Goal: Task Accomplishment & Management: Manage account settings

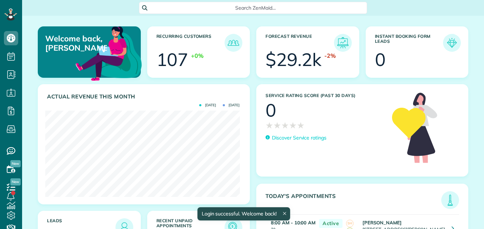
scroll to position [86, 194]
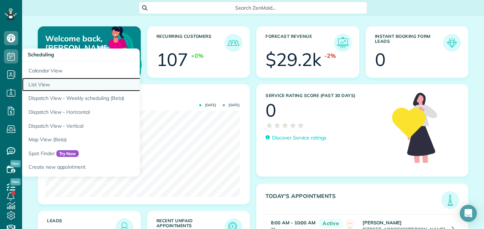
click at [47, 83] on link "List View" at bounding box center [111, 85] width 178 height 14
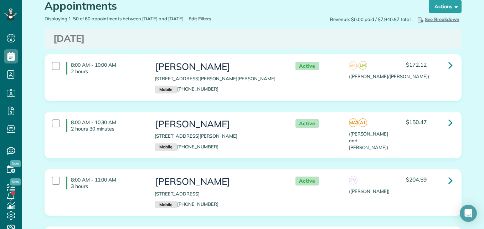
scroll to position [11, 0]
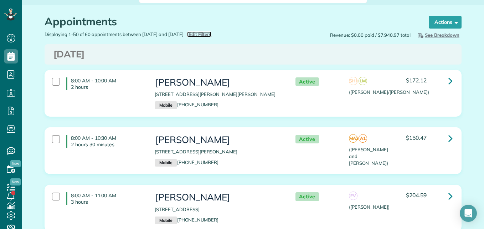
click at [212, 33] on span "Edit Filters" at bounding box center [199, 34] width 23 height 6
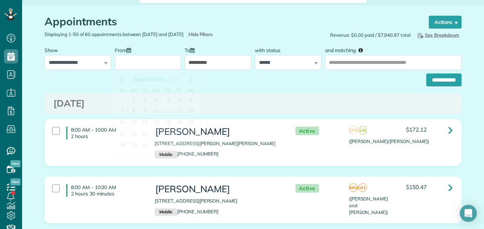
click at [169, 61] on input "From" at bounding box center [148, 62] width 67 height 15
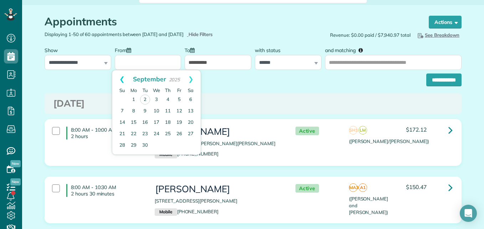
click at [124, 83] on link "Prev" at bounding box center [122, 79] width 20 height 18
click at [136, 140] on link "25" at bounding box center [133, 144] width 11 height 11
type input "**********"
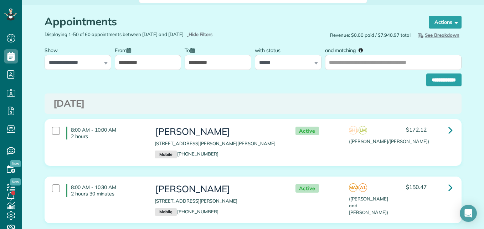
click at [195, 66] on input "**********" at bounding box center [217, 62] width 67 height 15
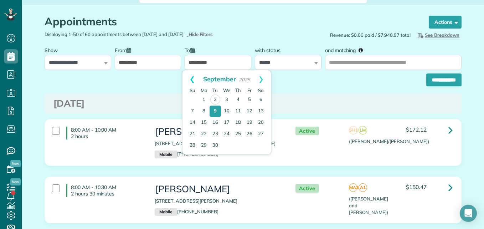
click at [189, 83] on link "Prev" at bounding box center [192, 79] width 20 height 18
click at [250, 146] on link "29" at bounding box center [249, 144] width 11 height 11
type input "**********"
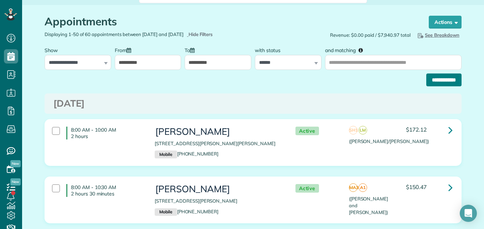
click at [439, 82] on input "**********" at bounding box center [443, 79] width 35 height 13
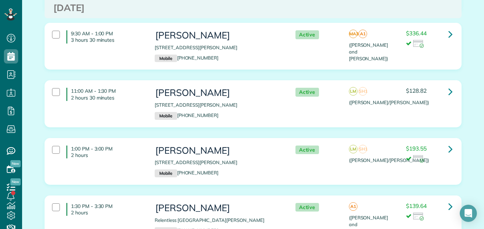
scroll to position [184, 0]
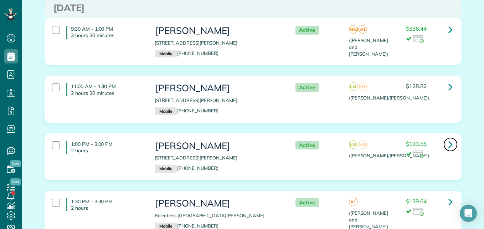
click at [448, 138] on icon at bounding box center [450, 144] width 4 height 12
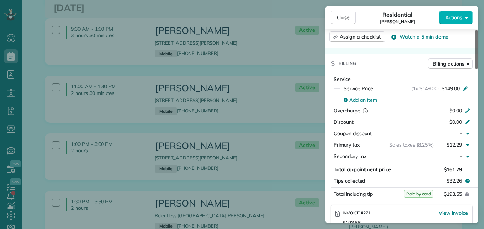
scroll to position [317, 0]
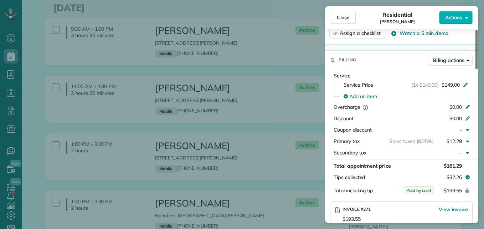
drag, startPoint x: 476, startPoint y: 52, endPoint x: 483, endPoint y: 116, distance: 64.8
click at [477, 69] on div at bounding box center [476, 49] width 2 height 39
click at [342, 23] on button "Close" at bounding box center [342, 18] width 25 height 14
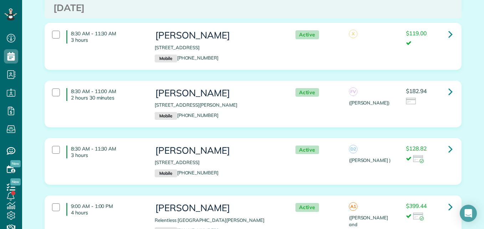
scroll to position [1380, 0]
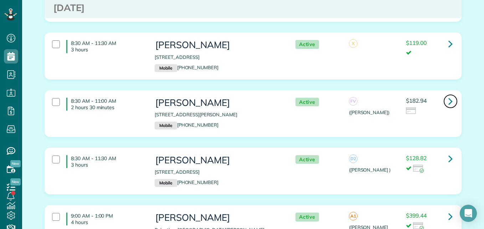
click at [448, 95] on icon at bounding box center [450, 101] width 4 height 12
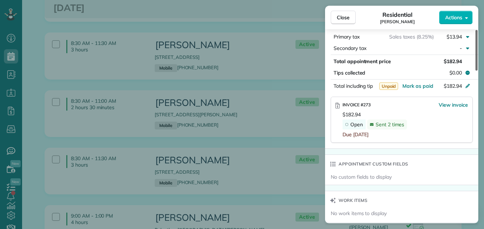
scroll to position [411, 0]
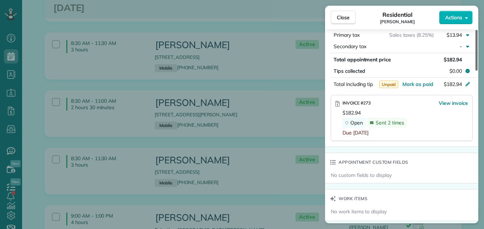
drag, startPoint x: 475, startPoint y: 62, endPoint x: 485, endPoint y: 148, distance: 86.4
click at [477, 71] on div at bounding box center [476, 50] width 2 height 41
click at [333, 16] on button "Close" at bounding box center [342, 18] width 25 height 14
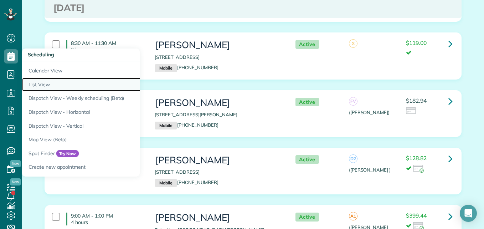
click at [42, 87] on link "List View" at bounding box center [111, 85] width 178 height 14
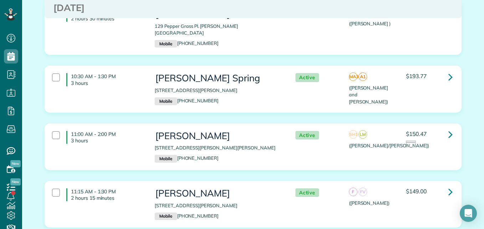
scroll to position [445, 0]
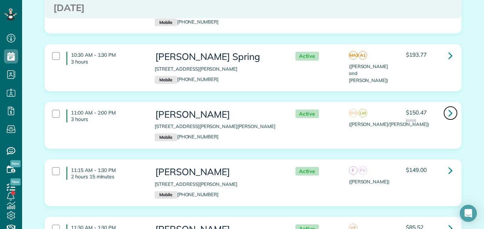
click at [448, 106] on icon at bounding box center [450, 112] width 4 height 12
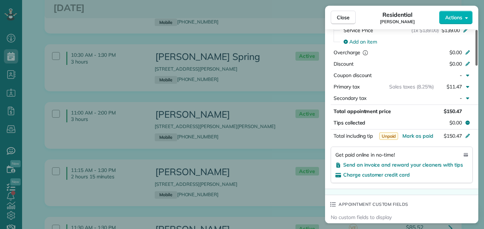
scroll to position [370, 0]
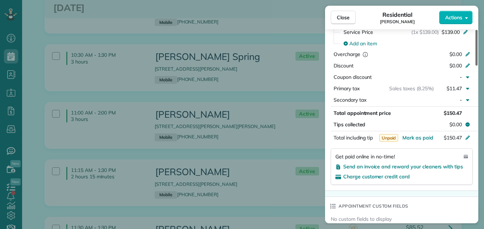
drag, startPoint x: 475, startPoint y: 60, endPoint x: 484, endPoint y: 128, distance: 68.9
click at [477, 66] on div at bounding box center [476, 48] width 2 height 36
click at [422, 169] on span "Send an invoice and reward your cleaners with tips" at bounding box center [403, 166] width 120 height 6
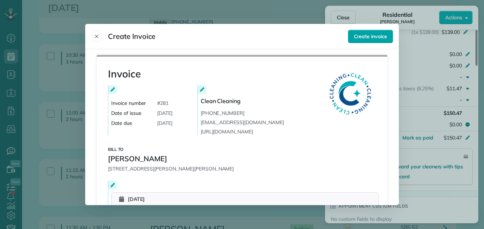
click at [360, 37] on span "Create invoice" at bounding box center [370, 36] width 33 height 7
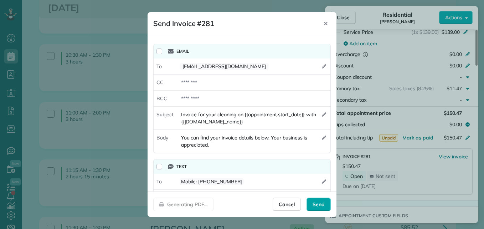
click at [321, 202] on span "Send" at bounding box center [318, 203] width 12 height 7
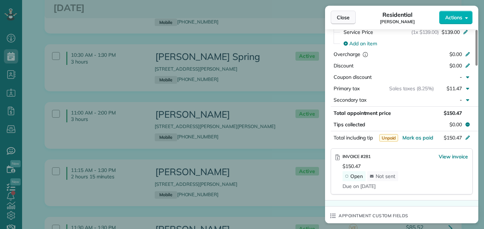
click at [347, 13] on button "Close" at bounding box center [342, 18] width 25 height 14
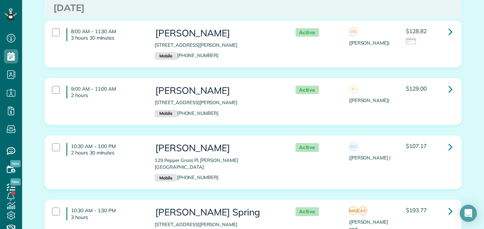
scroll to position [278, 0]
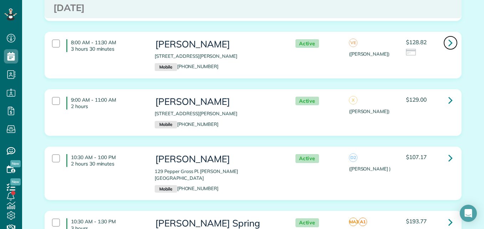
click at [448, 46] on icon at bounding box center [450, 42] width 4 height 12
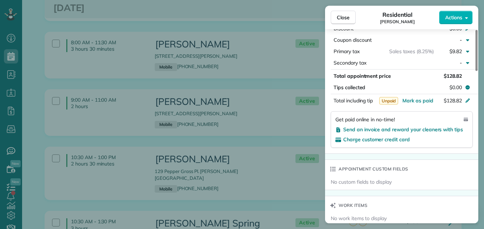
scroll to position [401, 0]
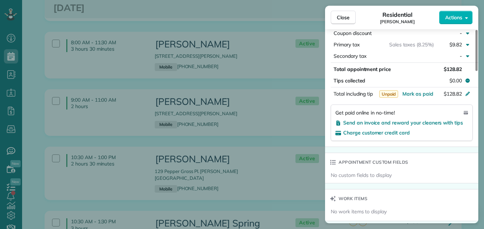
drag, startPoint x: 477, startPoint y: 65, endPoint x: 483, endPoint y: 144, distance: 79.3
click at [477, 71] on div at bounding box center [476, 50] width 2 height 41
click at [428, 125] on span "Send an invoice and reward your cleaners with tips" at bounding box center [403, 122] width 120 height 6
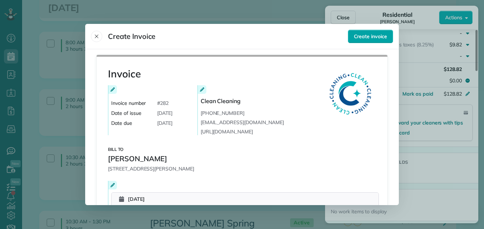
click at [361, 32] on button "Create invoice" at bounding box center [370, 37] width 45 height 14
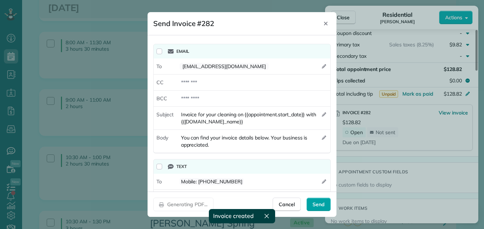
click at [319, 202] on span "Send" at bounding box center [318, 203] width 12 height 7
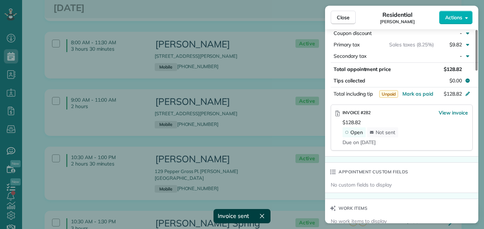
scroll to position [400, 0]
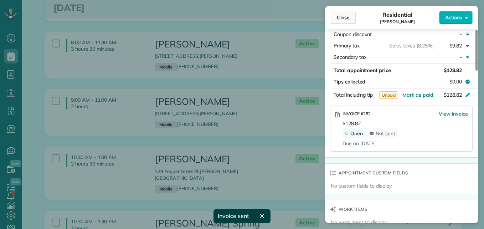
click at [340, 21] on button "Close" at bounding box center [342, 18] width 25 height 14
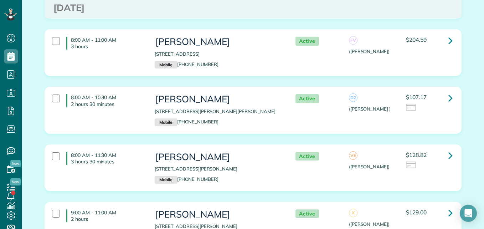
scroll to position [172, 0]
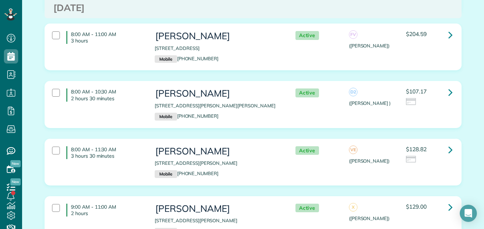
click at [136, 111] on div "8:00 AM - 10:30 AM 2 hours 30 minutes Kandace Alexander 148 Wade Pointe Dr. Mon…" at bounding box center [252, 104] width 411 height 39
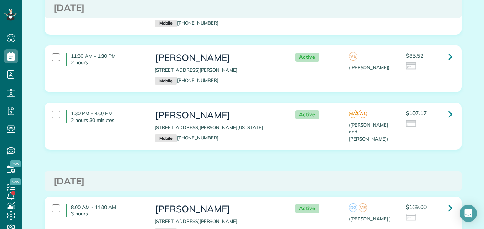
scroll to position [621, 0]
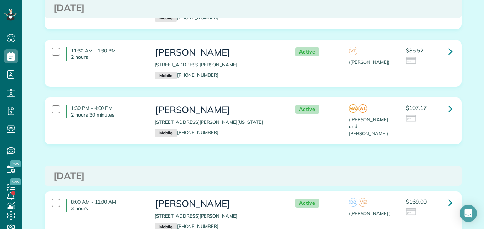
click at [423, 47] on div "$85.52" at bounding box center [429, 55] width 46 height 17
click at [431, 107] on div "$107.17" at bounding box center [429, 113] width 46 height 17
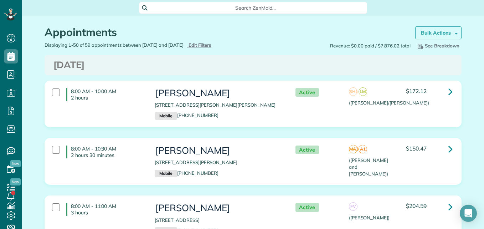
click at [435, 28] on link "Bulk Actions" at bounding box center [438, 32] width 46 height 13
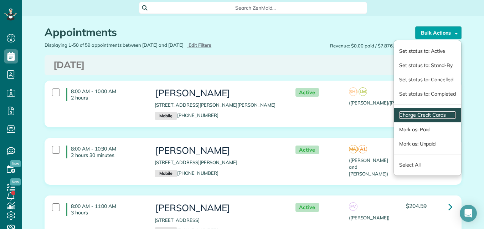
click at [407, 116] on link "Charge Credit Cards" at bounding box center [427, 114] width 57 height 7
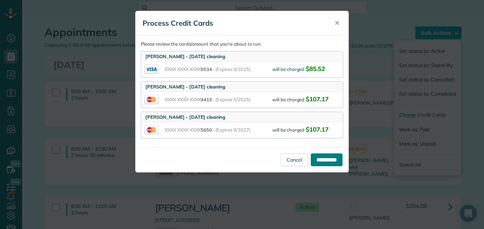
click at [324, 163] on input "**********" at bounding box center [327, 159] width 32 height 13
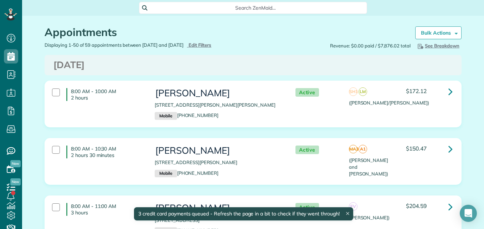
drag, startPoint x: 478, startPoint y: 12, endPoint x: 482, endPoint y: 24, distance: 12.4
click at [482, 24] on main "Search ZenMaid… Appointments the List View [2 min] Schedule Changes Actions Cre…" at bounding box center [253, 114] width 462 height 229
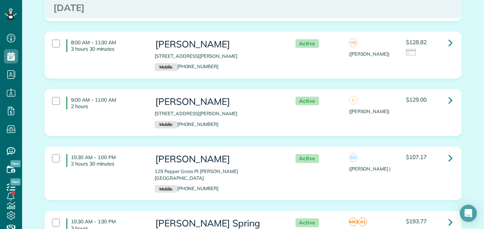
scroll to position [268, 0]
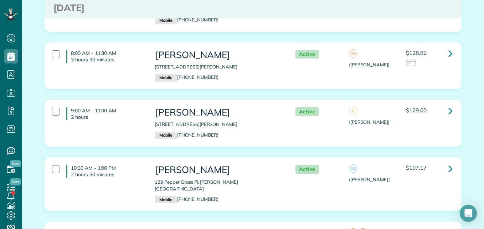
click at [392, 171] on div "D2 ([PERSON_NAME] )" at bounding box center [371, 174] width 57 height 18
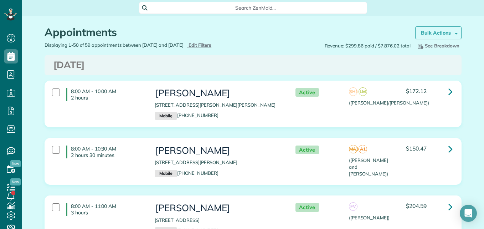
click at [437, 33] on strong "Bulk Actions" at bounding box center [436, 33] width 30 height 6
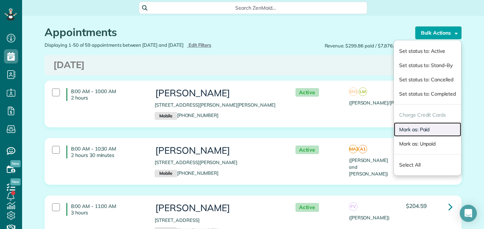
click at [407, 132] on link "Mark as: Paid" at bounding box center [426, 129] width 67 height 14
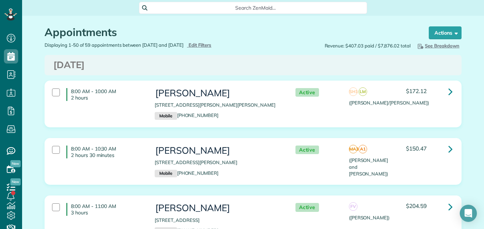
scroll to position [3, 3]
click at [10, 19] on icon at bounding box center [11, 15] width 12 height 12
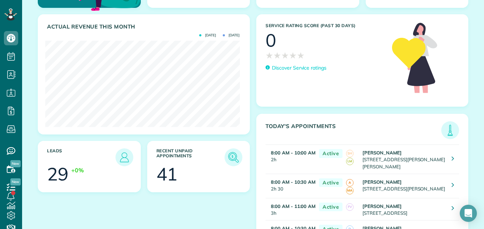
scroll to position [75, 0]
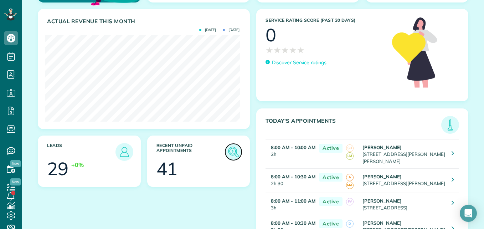
click at [230, 159] on link at bounding box center [233, 152] width 18 height 18
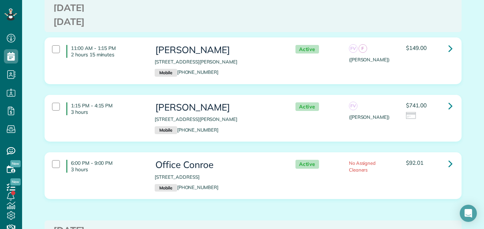
scroll to position [2214, 0]
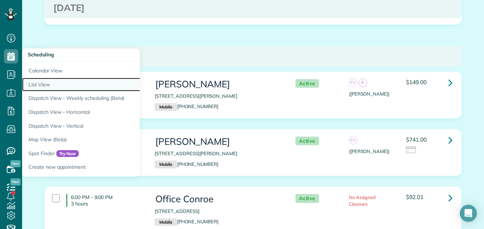
click at [39, 84] on link "List View" at bounding box center [111, 85] width 178 height 14
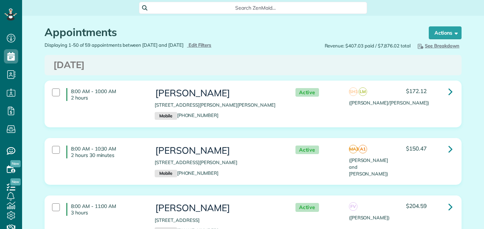
scroll to position [3, 3]
